Goal: Task Accomplishment & Management: Complete application form

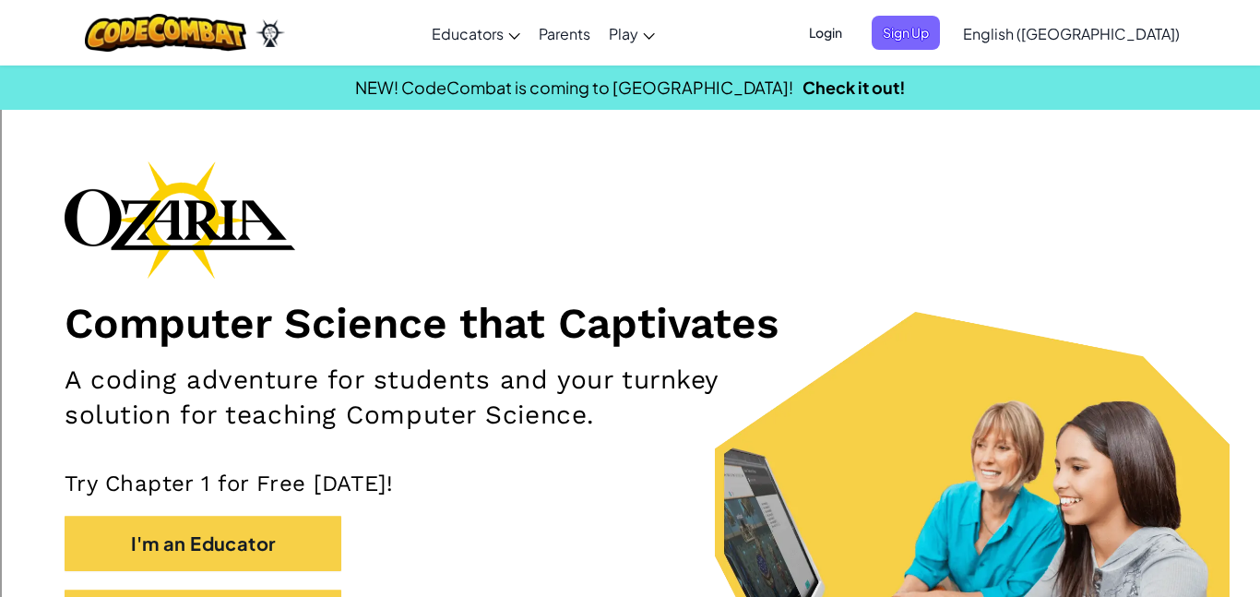
scroll to position [138, 0]
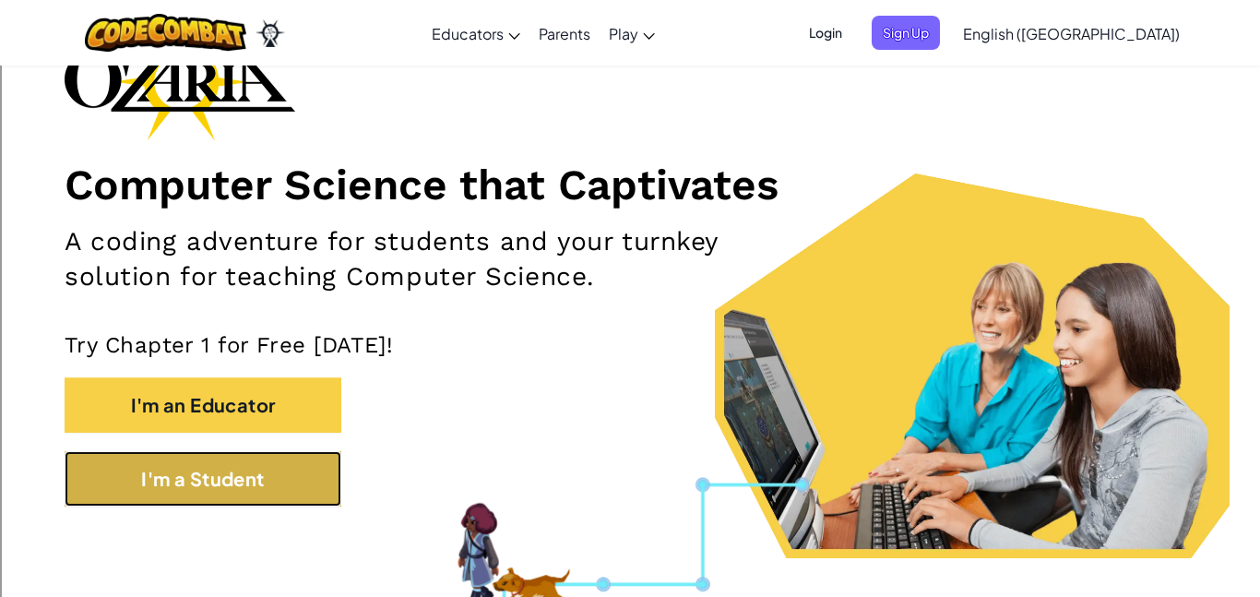
click at [233, 495] on button "I'm a Student" at bounding box center [203, 478] width 277 height 55
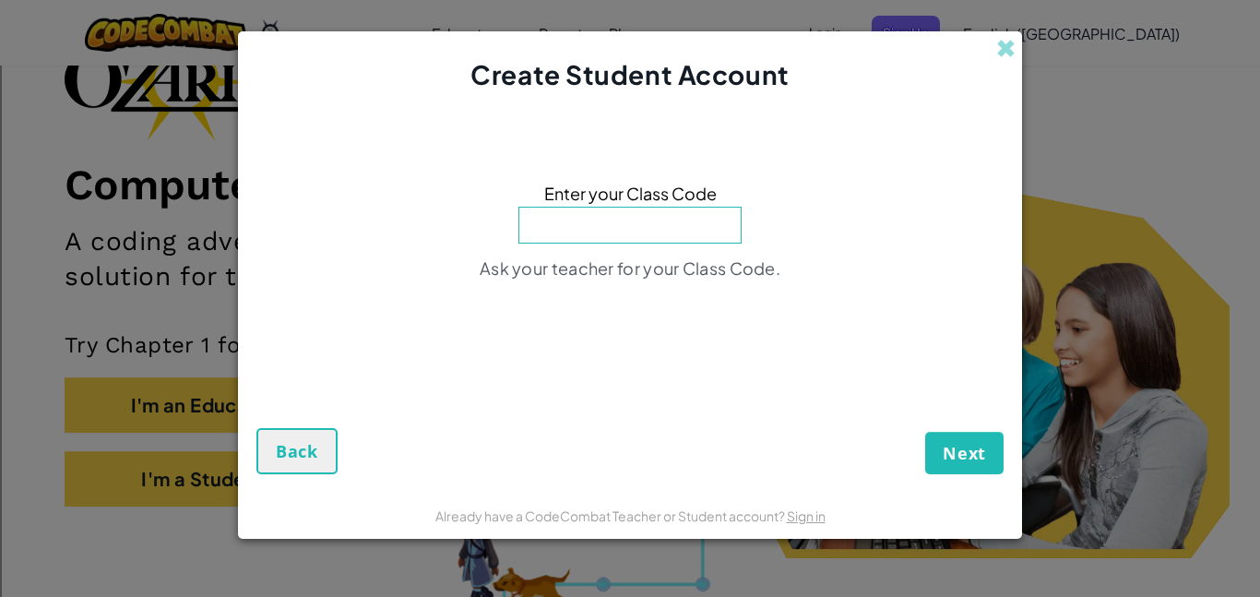
type input "PlaceHeartWest"
click at [959, 447] on span "Next" at bounding box center [964, 453] width 43 height 22
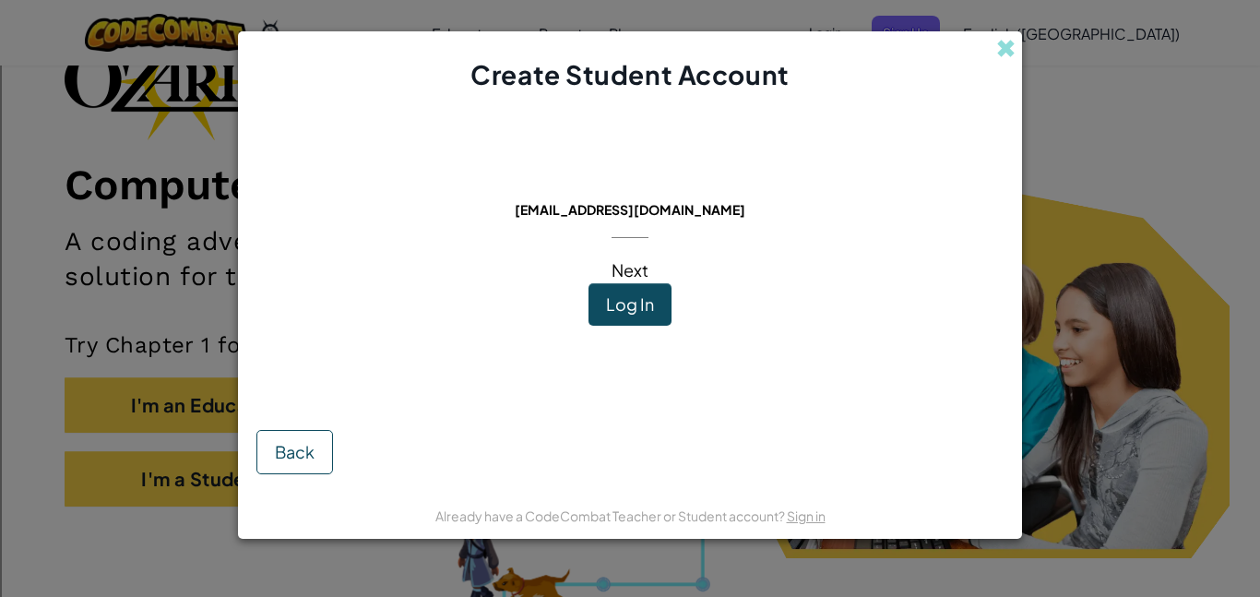
click at [642, 293] on span "Log In" at bounding box center [630, 303] width 48 height 21
